Goal: Transaction & Acquisition: Purchase product/service

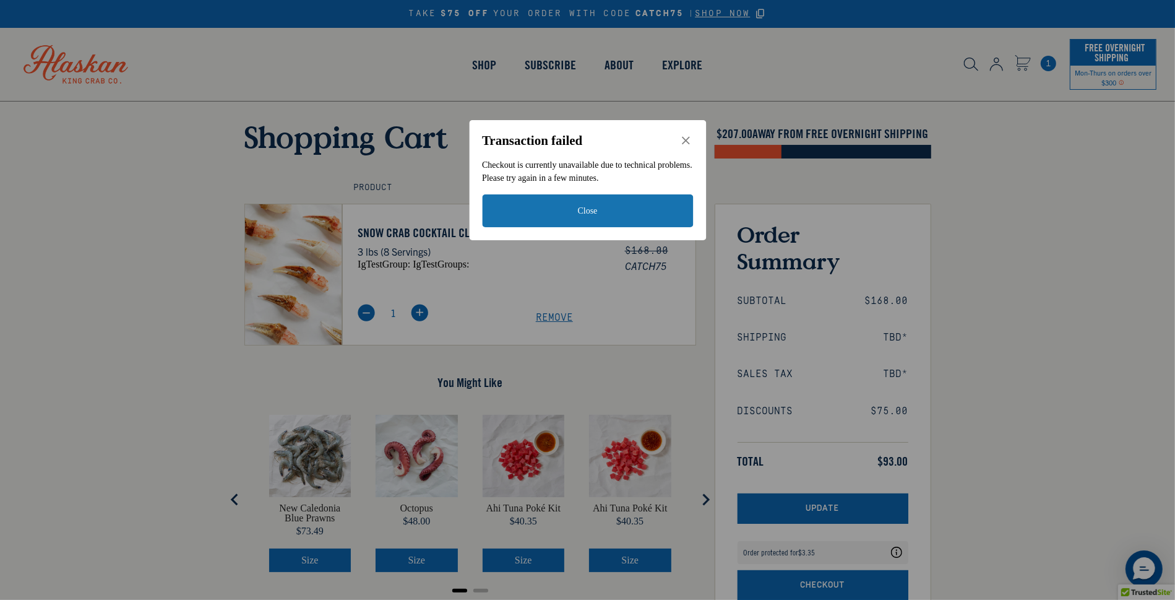
click at [684, 142] on icon "Close" at bounding box center [686, 141] width 8 height 8
